Goal: Transaction & Acquisition: Purchase product/service

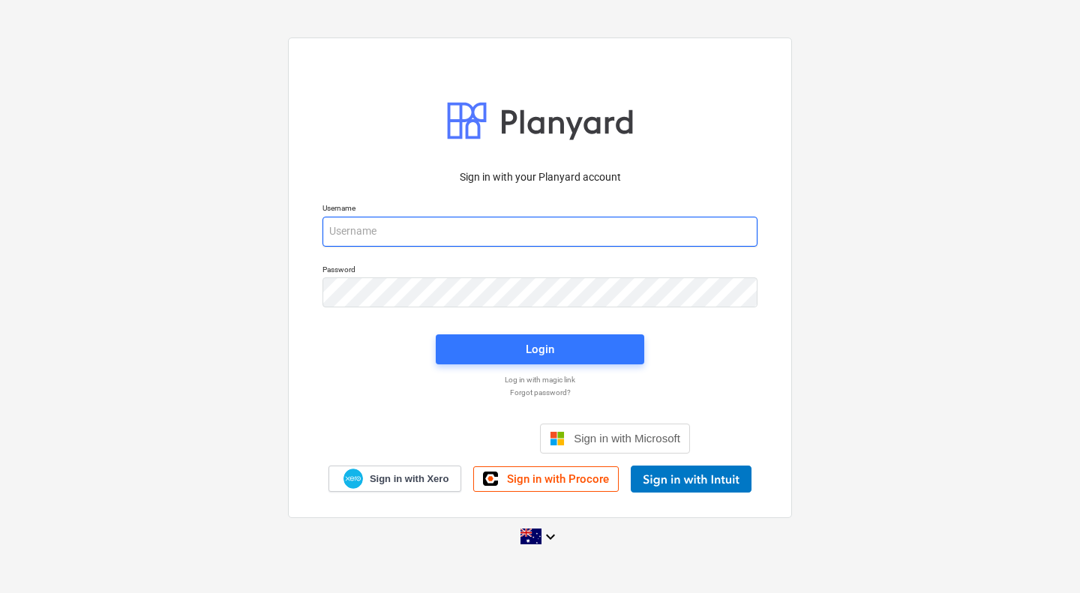
click at [429, 231] on input "email" at bounding box center [539, 232] width 435 height 30
type input "[PERSON_NAME][EMAIL_ADDRESS][DOMAIN_NAME]"
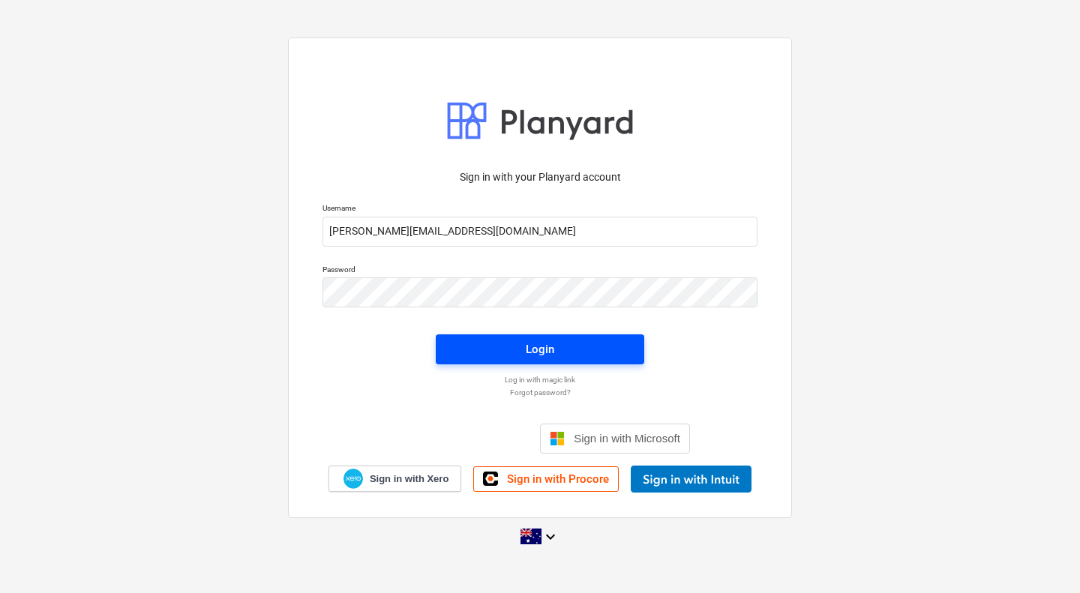
click at [554, 343] on span "Login" at bounding box center [540, 349] width 172 height 19
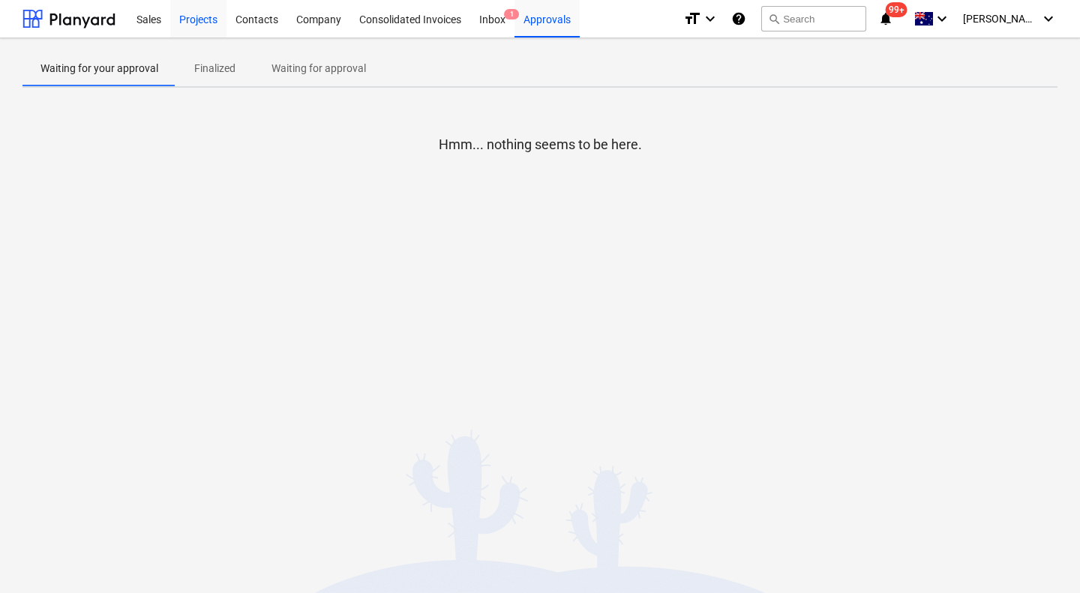
click at [213, 16] on div "Projects" at bounding box center [198, 18] width 56 height 38
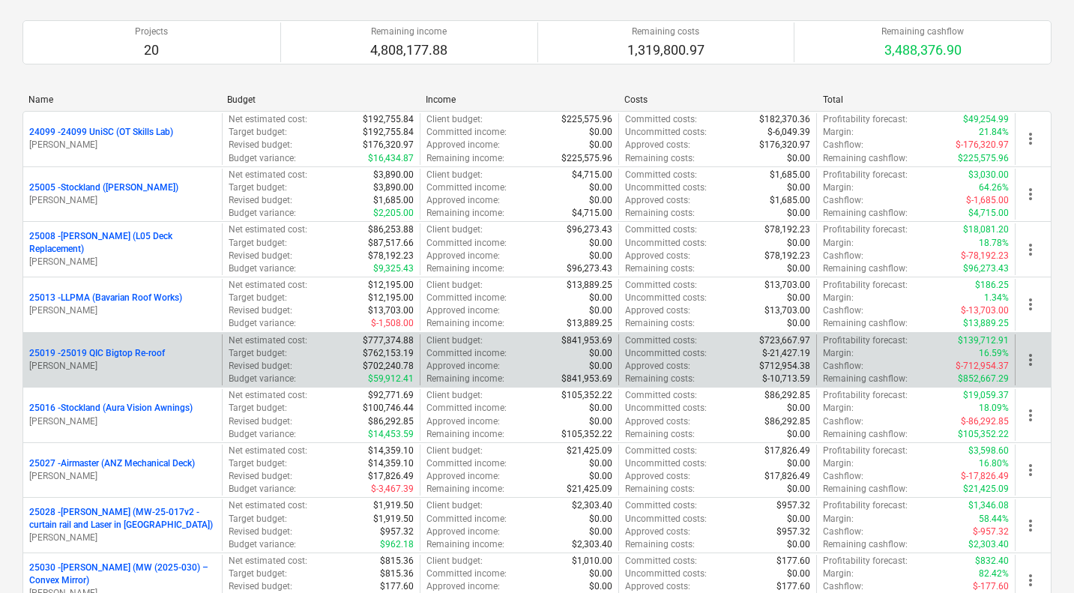
scroll to position [103, 0]
click at [116, 342] on div "25019 - 25019 QIC Bigtop Re-roof [PERSON_NAME]" at bounding box center [122, 360] width 199 height 52
click at [116, 350] on p "25019 - 25019 QIC Bigtop Re-roof" at bounding box center [97, 352] width 136 height 13
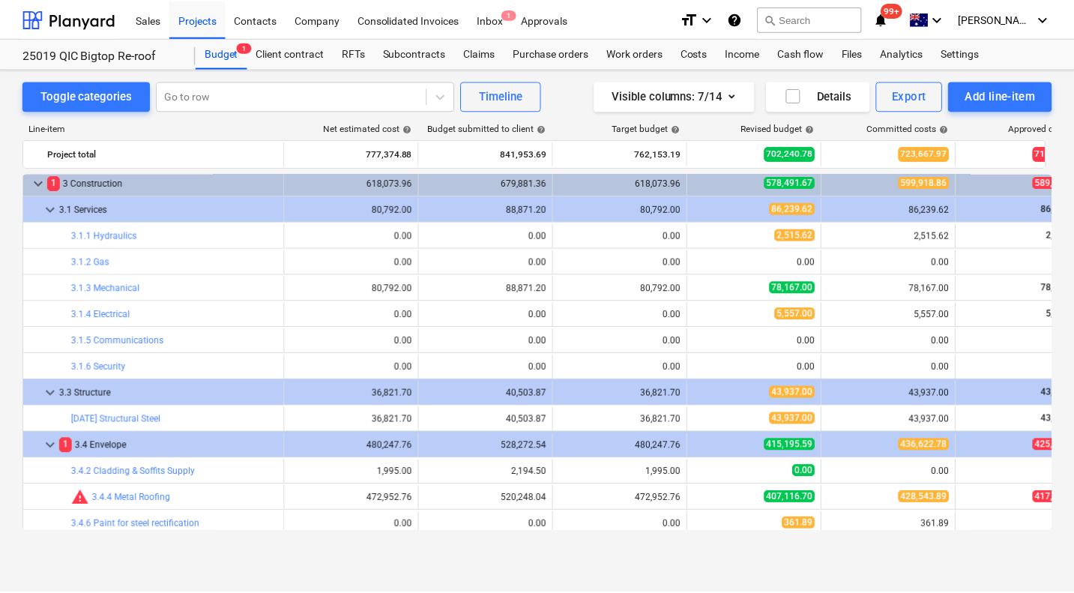
scroll to position [1080, 0]
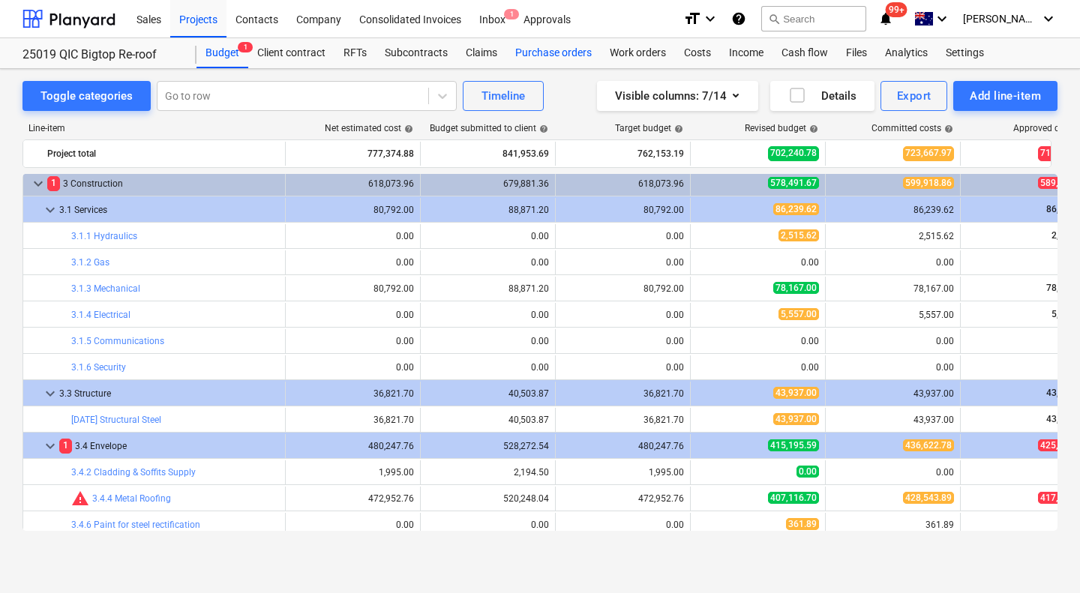
click at [571, 49] on div "Purchase orders" at bounding box center [553, 53] width 94 height 30
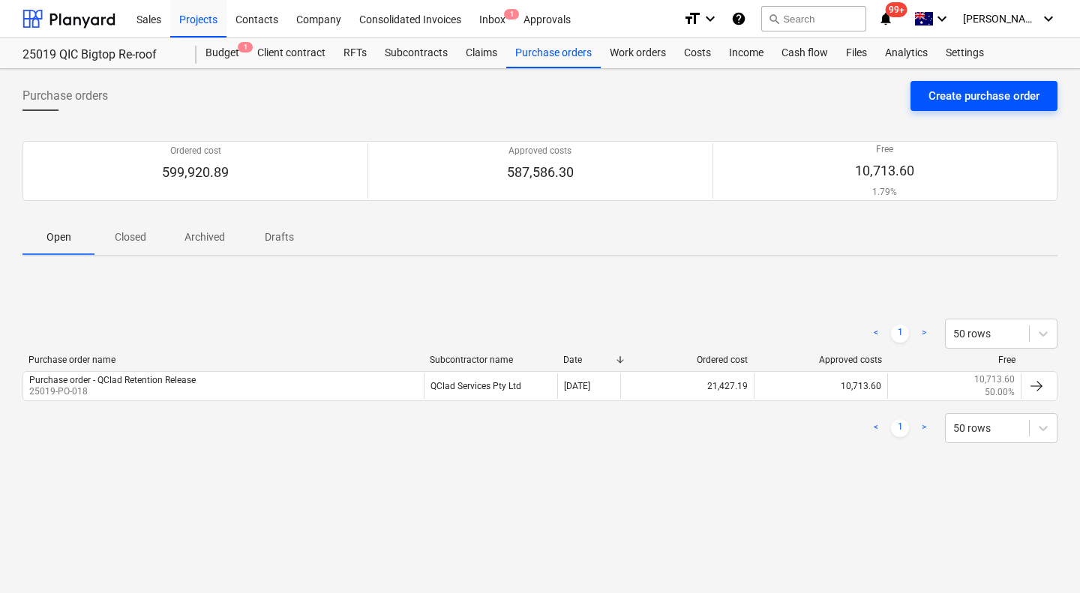
click at [975, 99] on div "Create purchase order" at bounding box center [983, 95] width 111 height 19
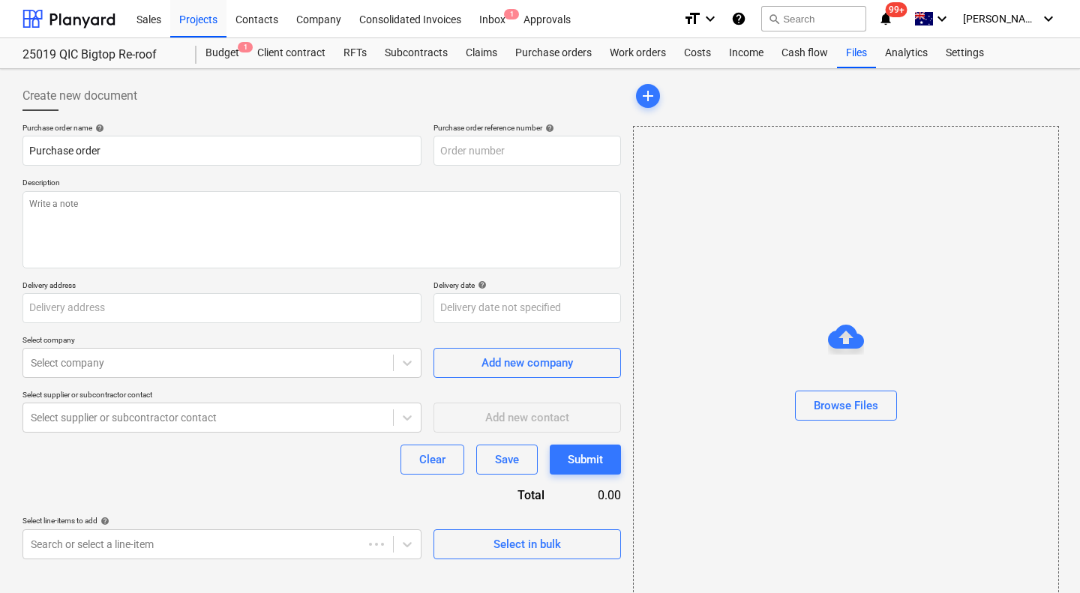
type textarea "x"
type input "[STREET_ADDRESS]"
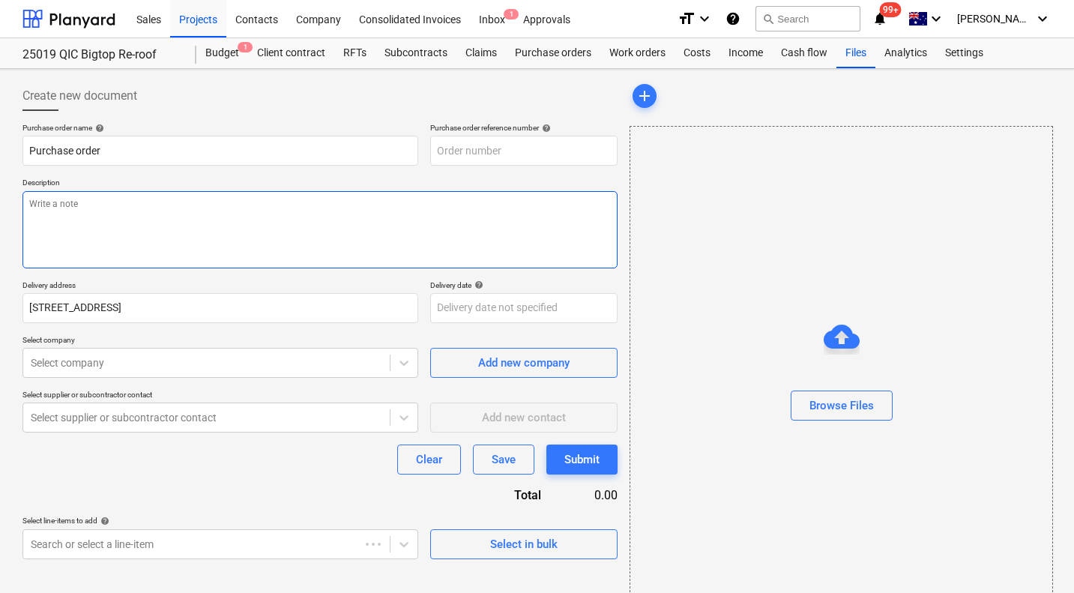
type textarea "x"
type input "25019-PO-019"
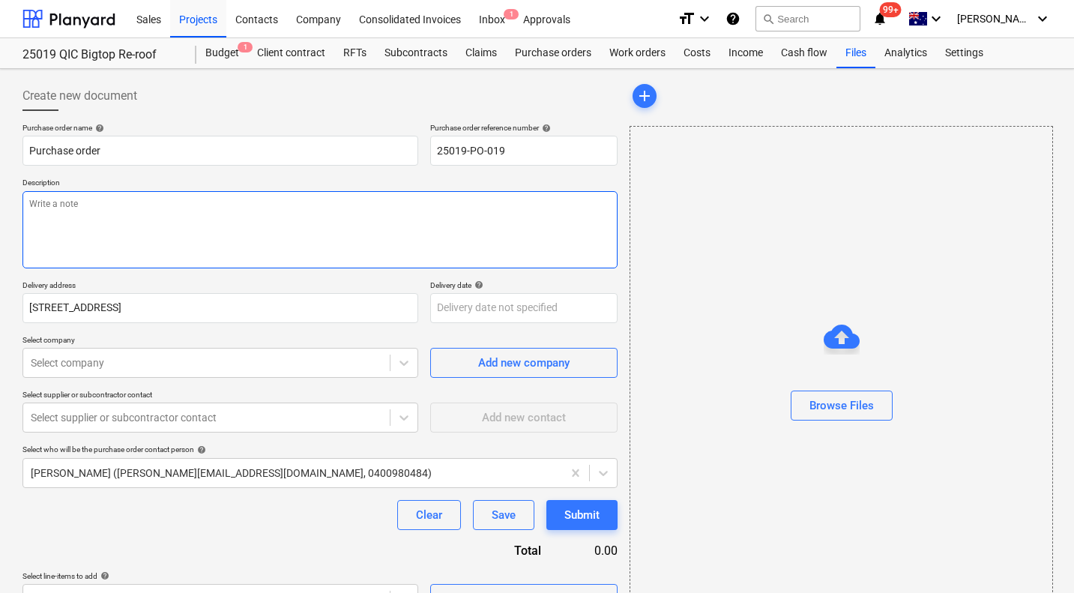
click at [238, 219] on textarea at bounding box center [319, 229] width 595 height 77
type textarea "x"
type textarea "-"
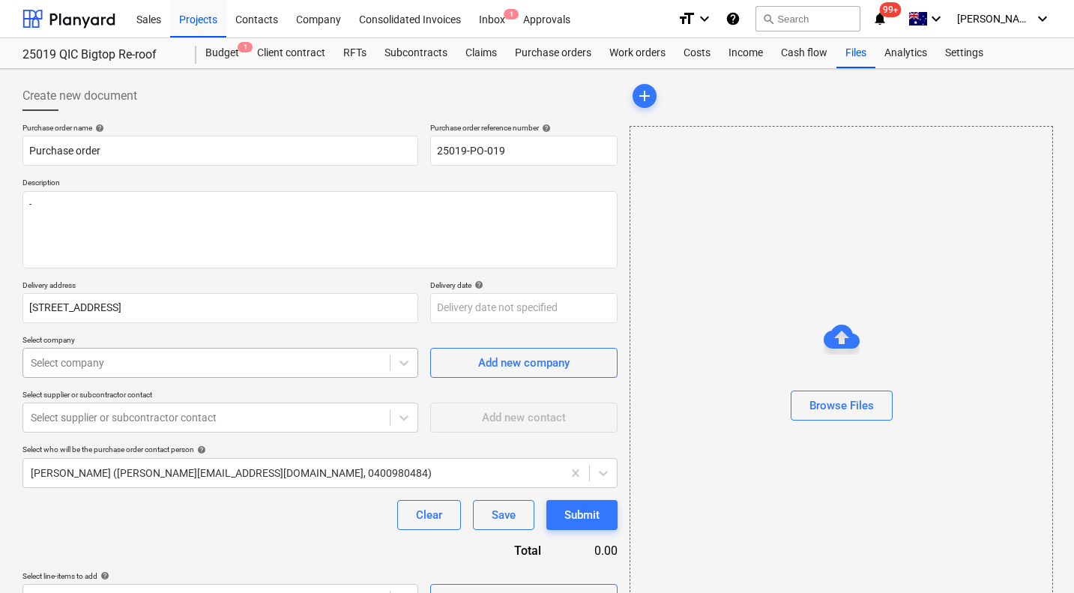
type textarea "x"
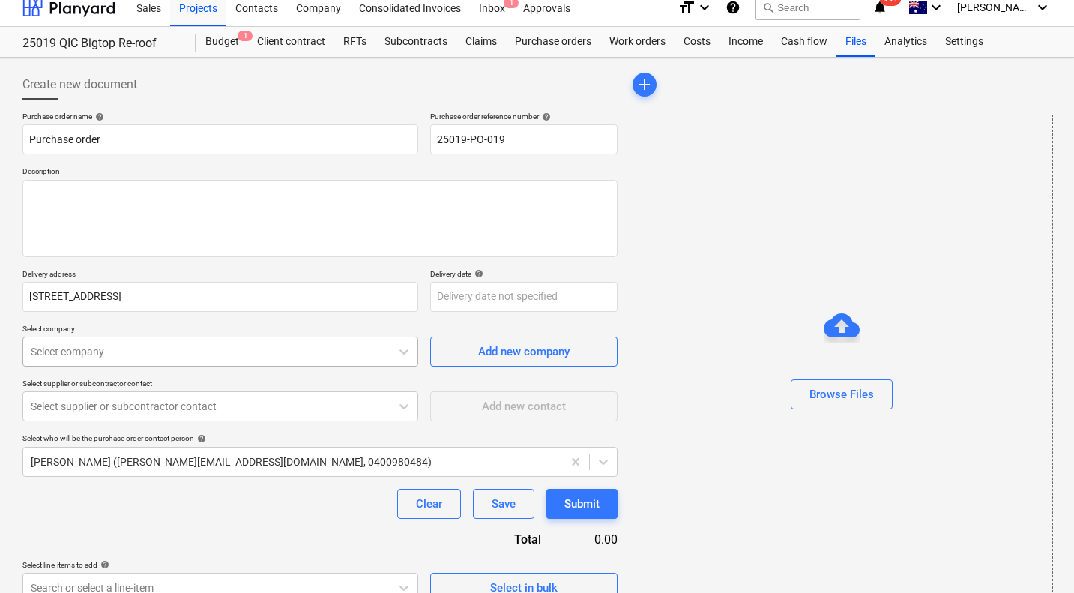
click at [148, 370] on body "Sales Projects Contacts Company Consolidated Invoices Inbox 1 Approvals format_…" at bounding box center [537, 285] width 1074 height 593
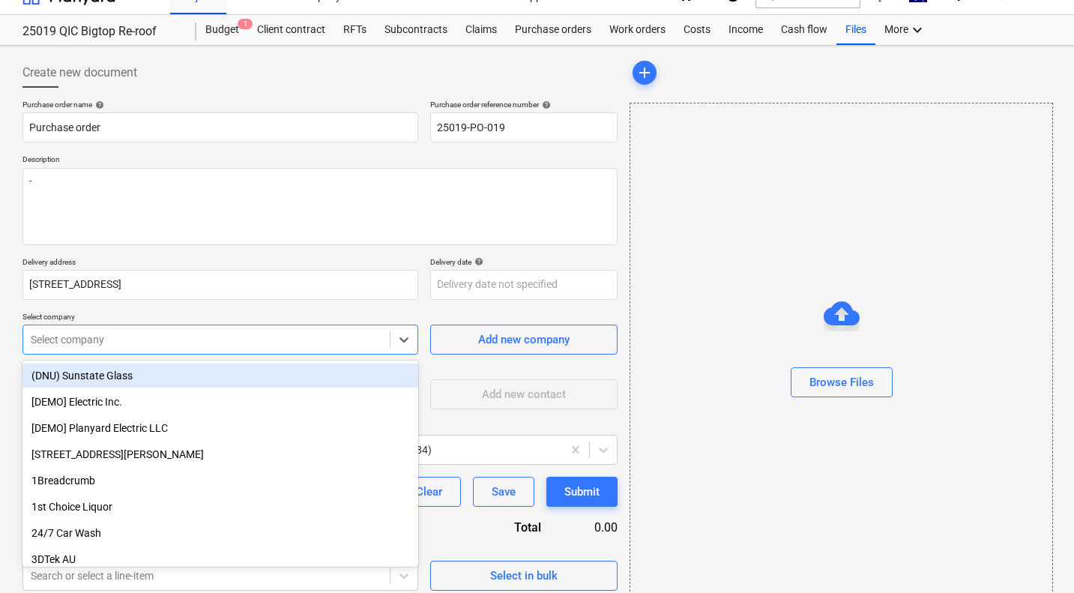
scroll to position [25, 0]
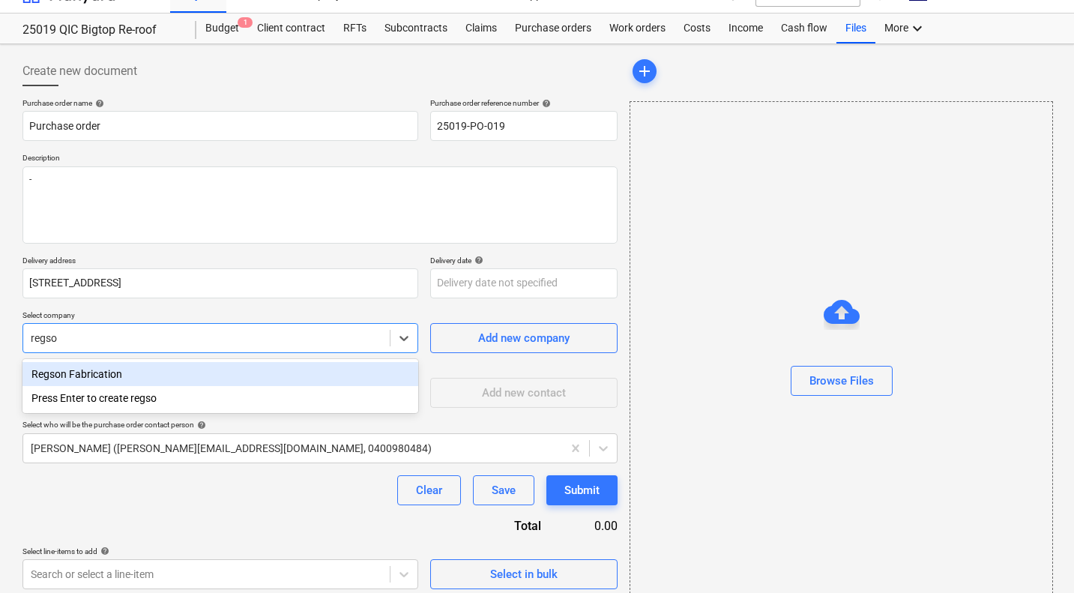
type input "regson"
click at [136, 376] on div "Regson Fabrication" at bounding box center [220, 374] width 396 height 24
type textarea "x"
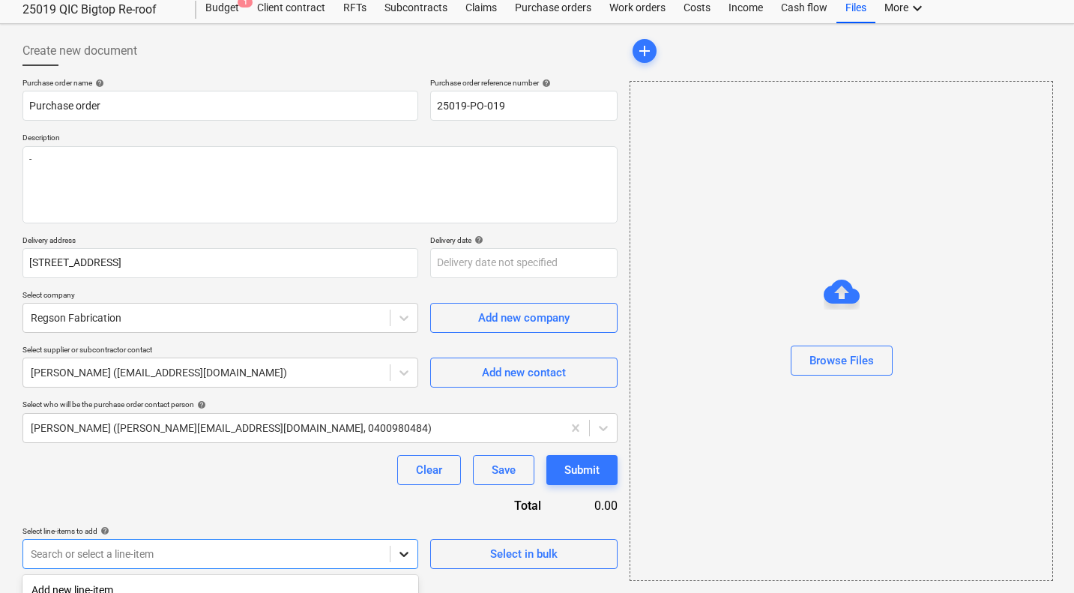
scroll to position [255, 0]
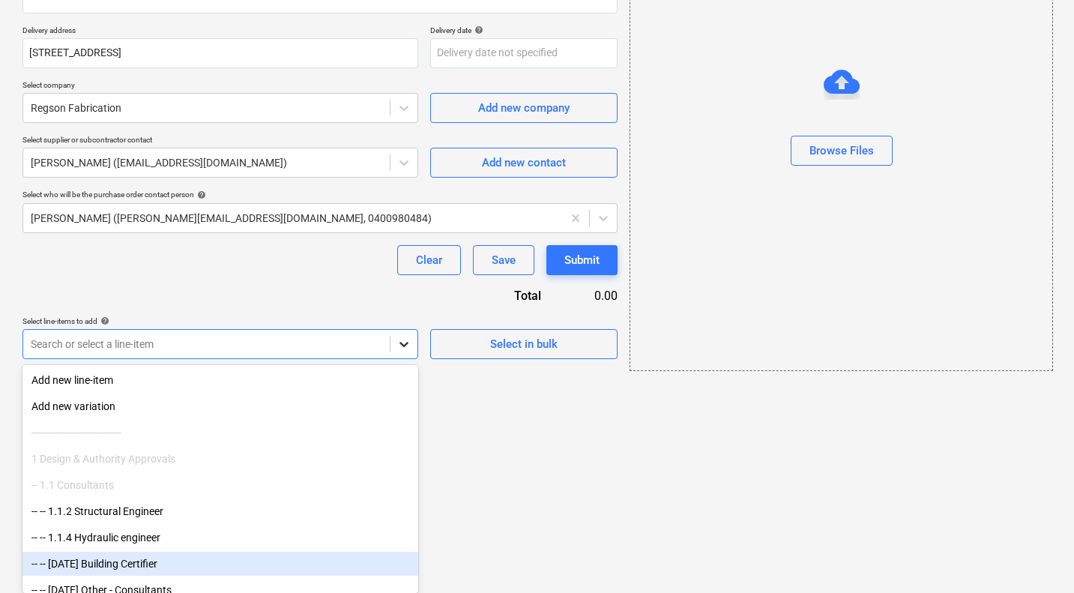
click at [406, 338] on body "Sales Projects Contacts Company Consolidated Invoices Inbox 1 Approvals format_…" at bounding box center [537, 41] width 1074 height 593
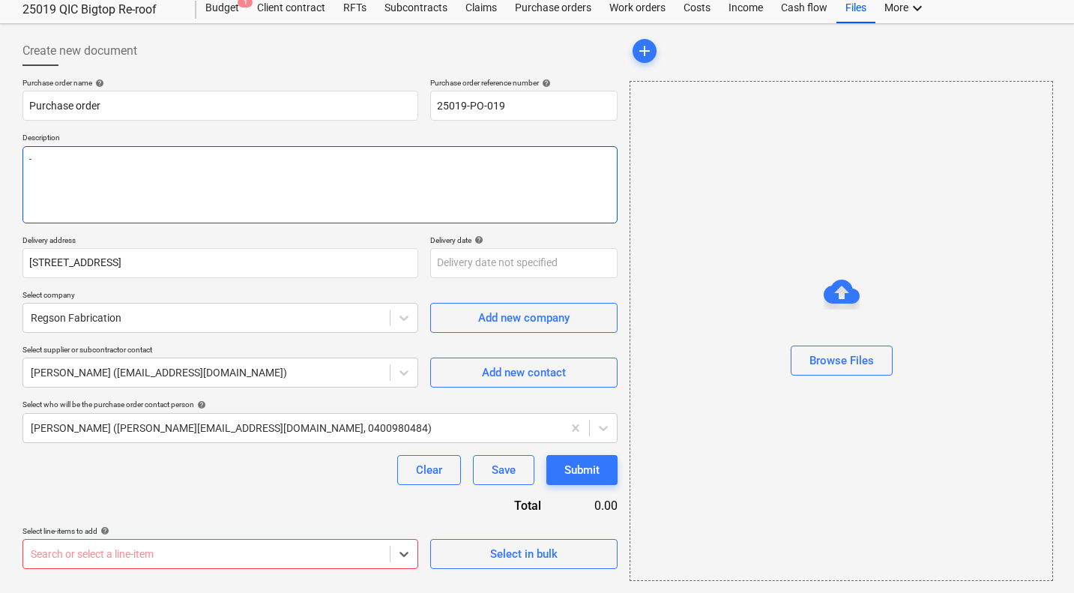
scroll to position [45, 0]
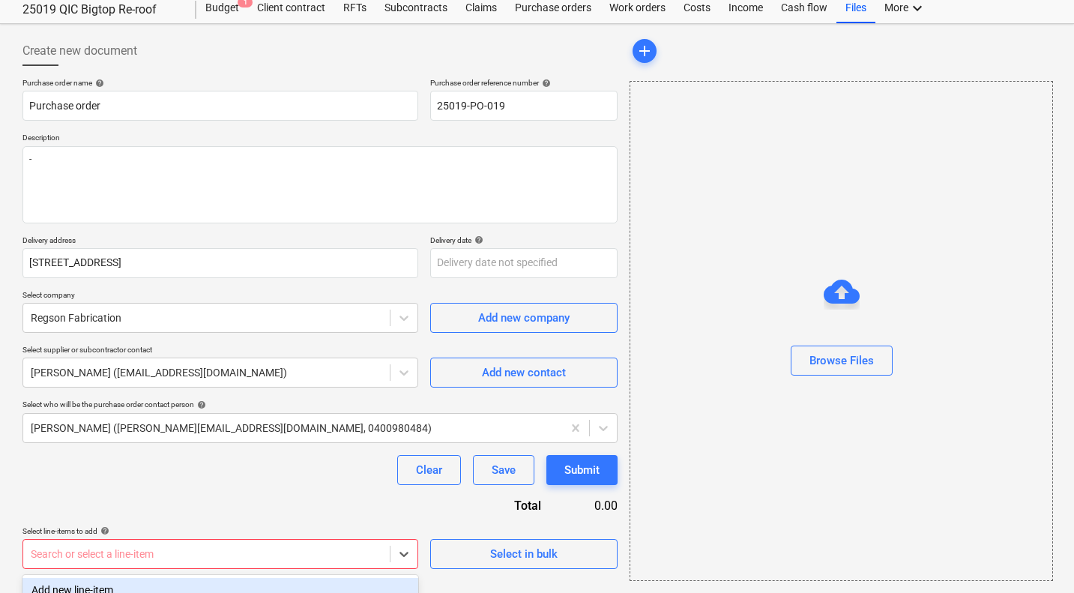
click at [225, 548] on body "Sales Projects Contacts Company Consolidated Invoices Inbox 1 Approvals format_…" at bounding box center [537, 251] width 1074 height 593
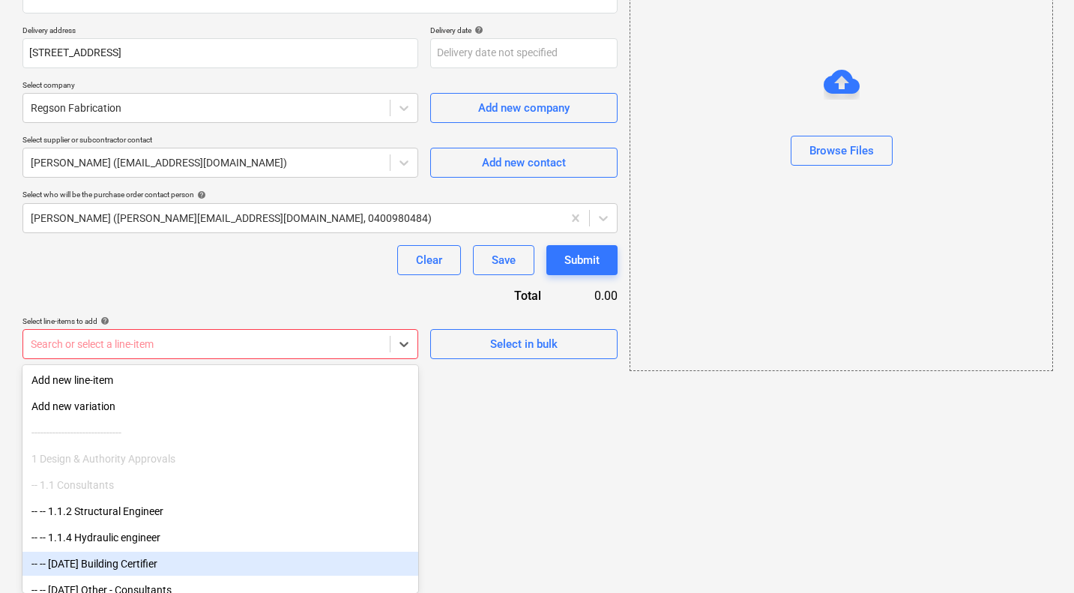
click at [174, 338] on body "Sales Projects Contacts Company Consolidated Invoices Inbox 1 Approvals format_…" at bounding box center [537, 41] width 1074 height 593
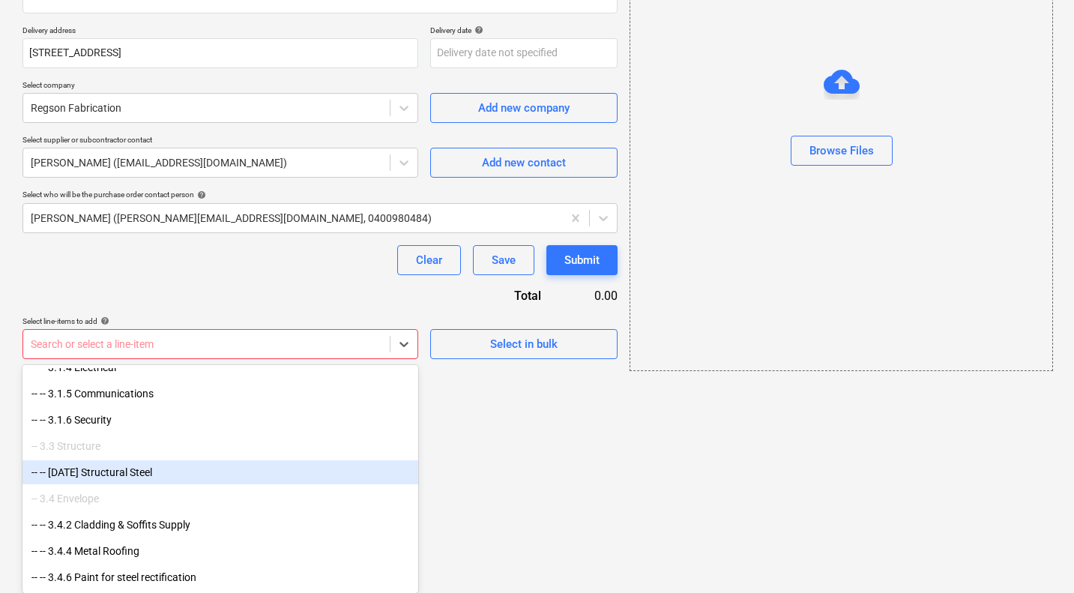
scroll to position [1509, 0]
click at [198, 481] on div "-- -- [DATE] Structural Steel" at bounding box center [220, 472] width 396 height 24
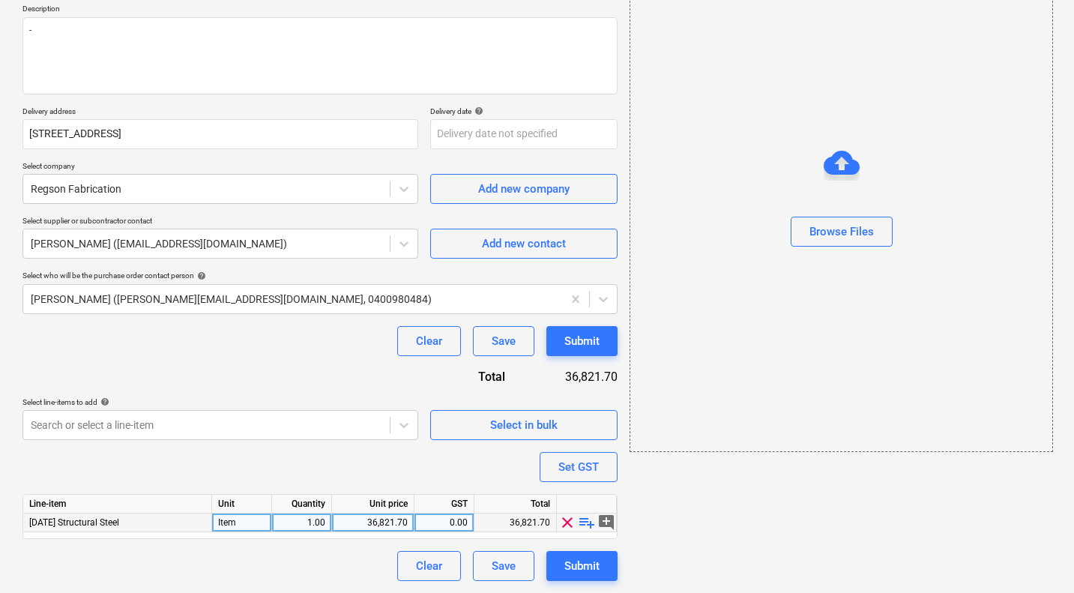
click at [586, 519] on span "playlist_add" at bounding box center [587, 523] width 18 height 18
type textarea "x"
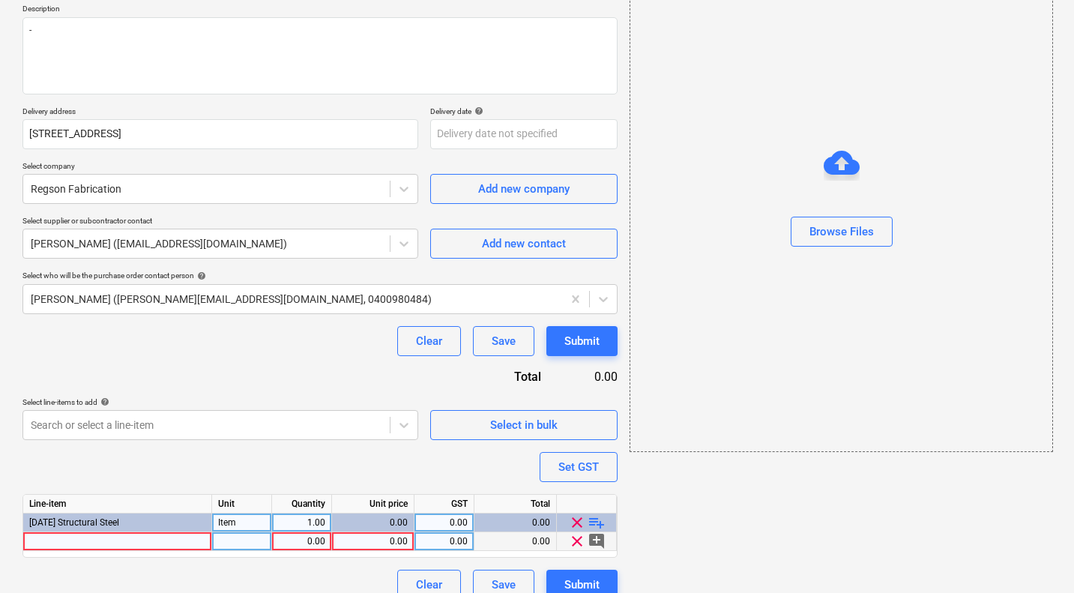
click at [73, 540] on div at bounding box center [117, 541] width 189 height 19
type input "F"
type input "Galvanising QA"
type textarea "x"
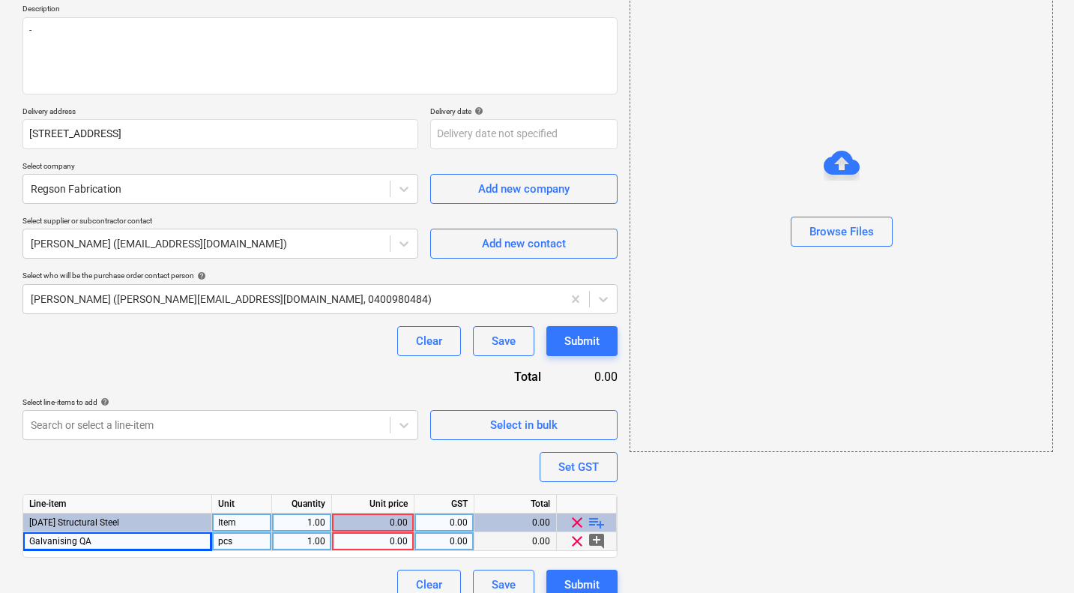
click at [231, 541] on div "pcs" at bounding box center [242, 541] width 60 height 19
type input "Item"
type textarea "x"
click at [359, 540] on div "0.00" at bounding box center [373, 541] width 70 height 19
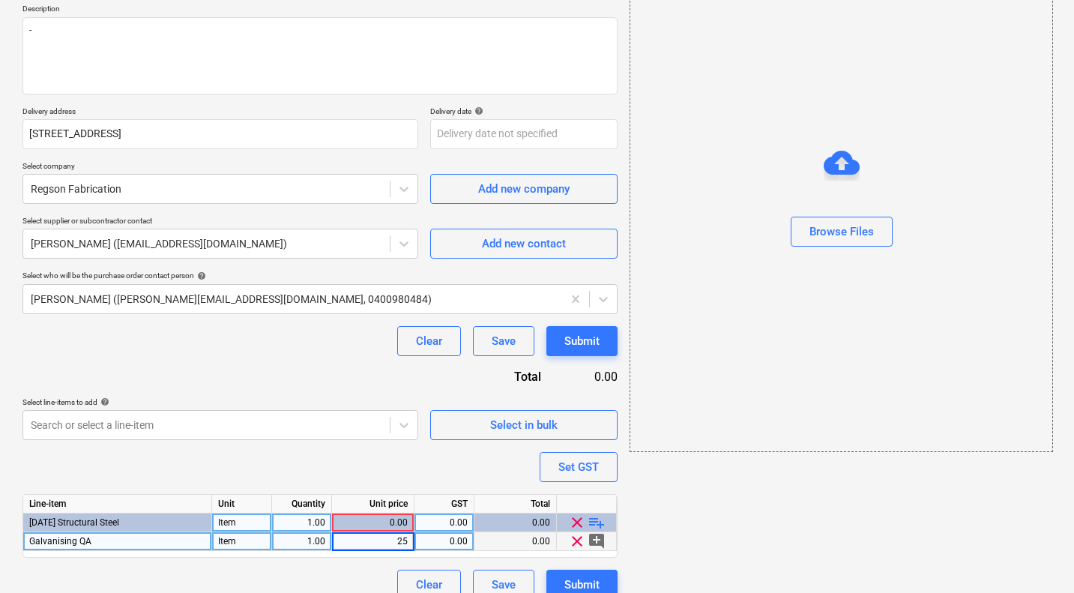
type input "250"
type textarea "x"
click at [469, 544] on div "0.00" at bounding box center [445, 541] width 60 height 19
type input "10"
click at [262, 579] on div "Purchase order name help Purchase order Purchase order reference number help 25…" at bounding box center [319, 274] width 595 height 651
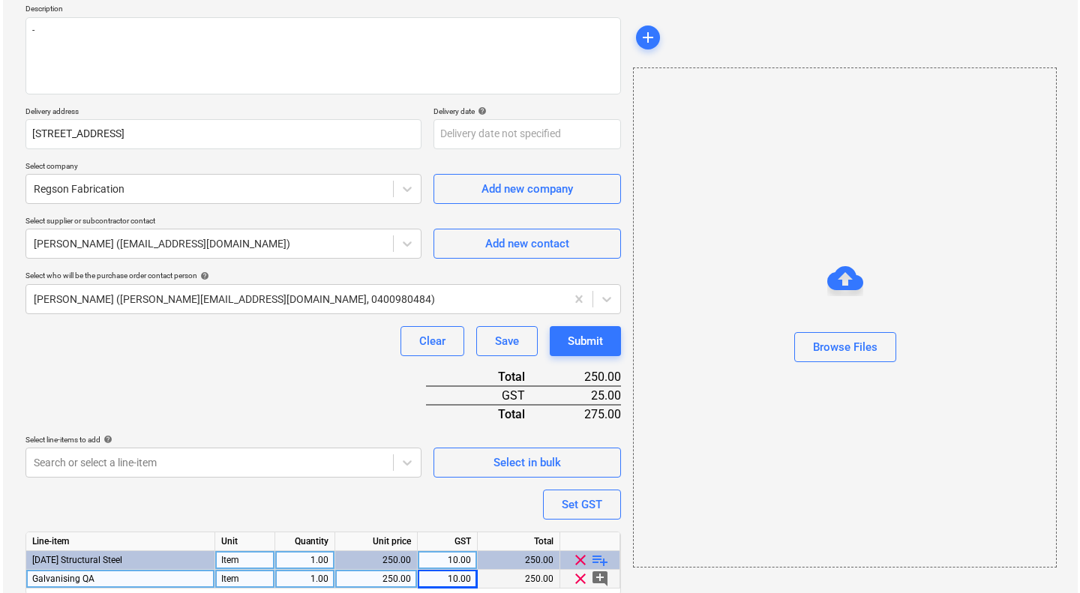
scroll to position [230, 0]
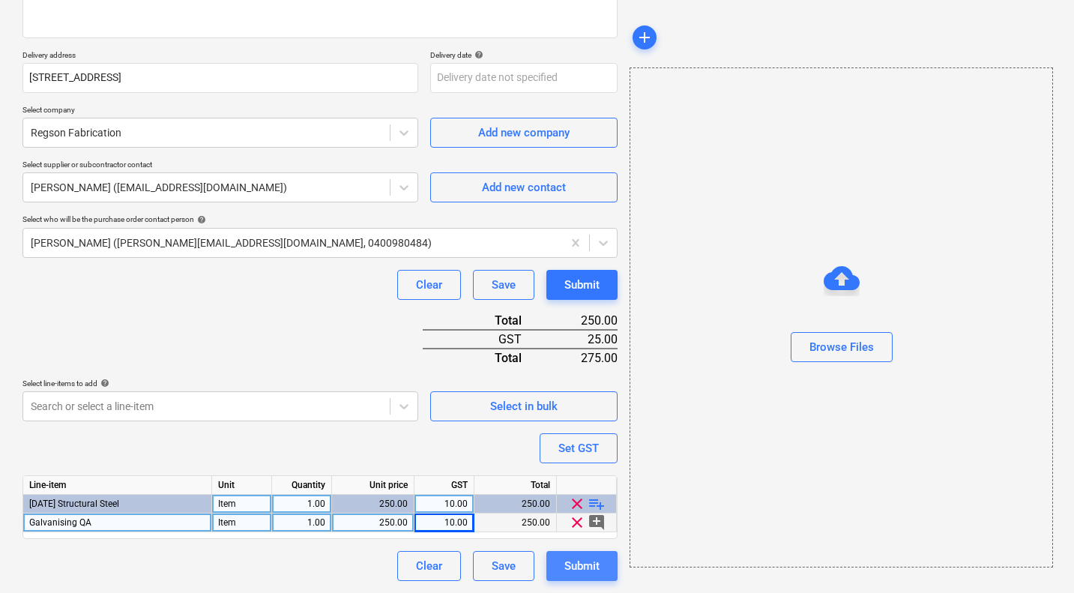
click at [592, 566] on div "Submit" at bounding box center [582, 565] width 35 height 19
type textarea "x"
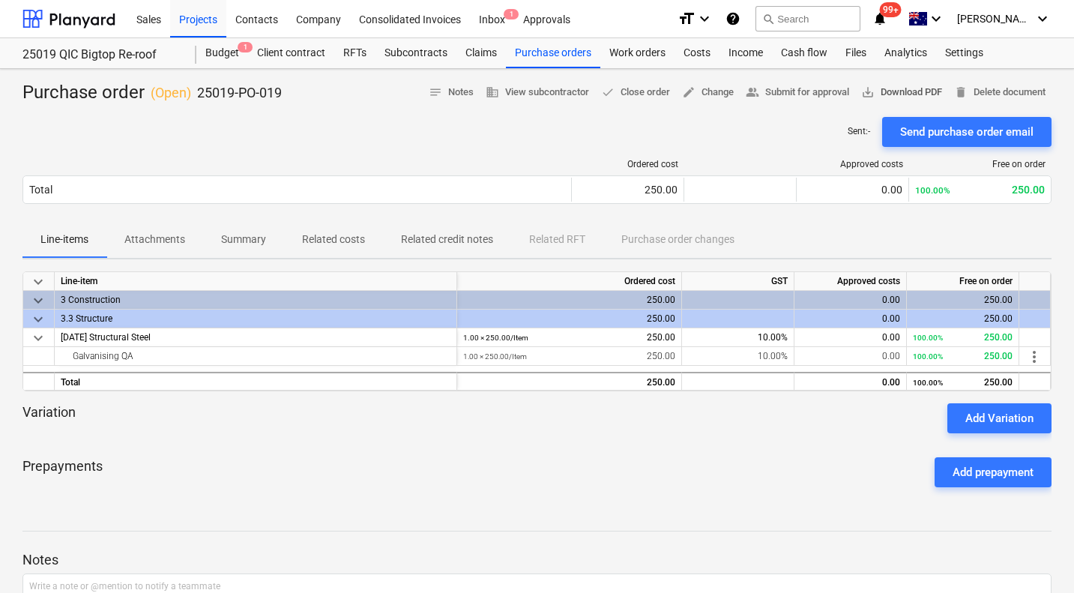
click at [896, 96] on span "save_alt Download PDF" at bounding box center [902, 92] width 81 height 17
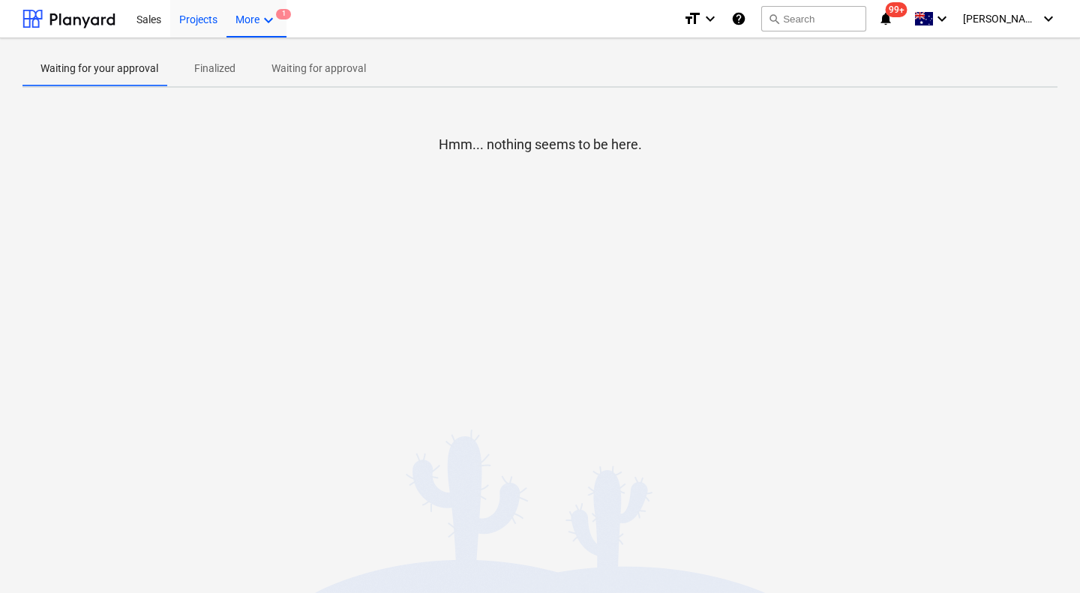
click at [193, 22] on div "Projects" at bounding box center [198, 18] width 56 height 38
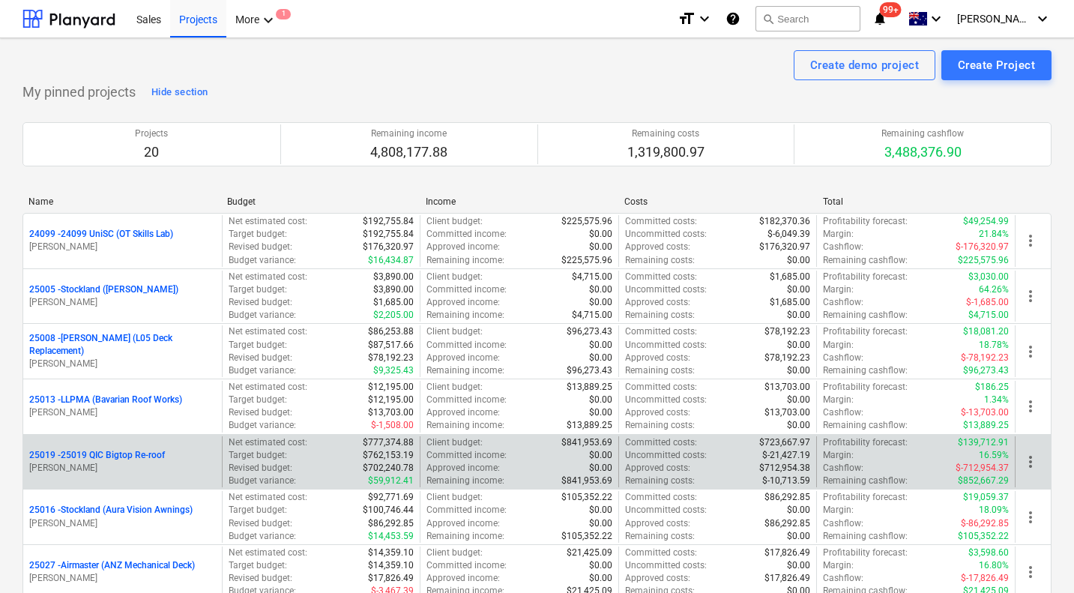
click at [95, 456] on p "25019 - 25019 QIC Bigtop Re-roof" at bounding box center [97, 455] width 136 height 13
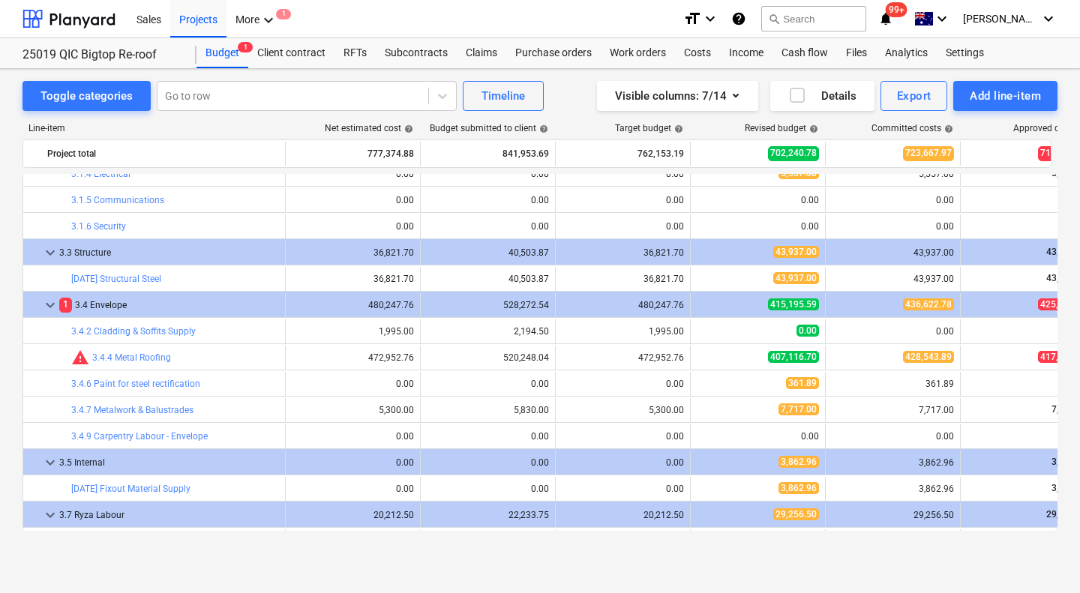
scroll to position [1221, 0]
